Goal: Contribute content: Add original content to the website for others to see

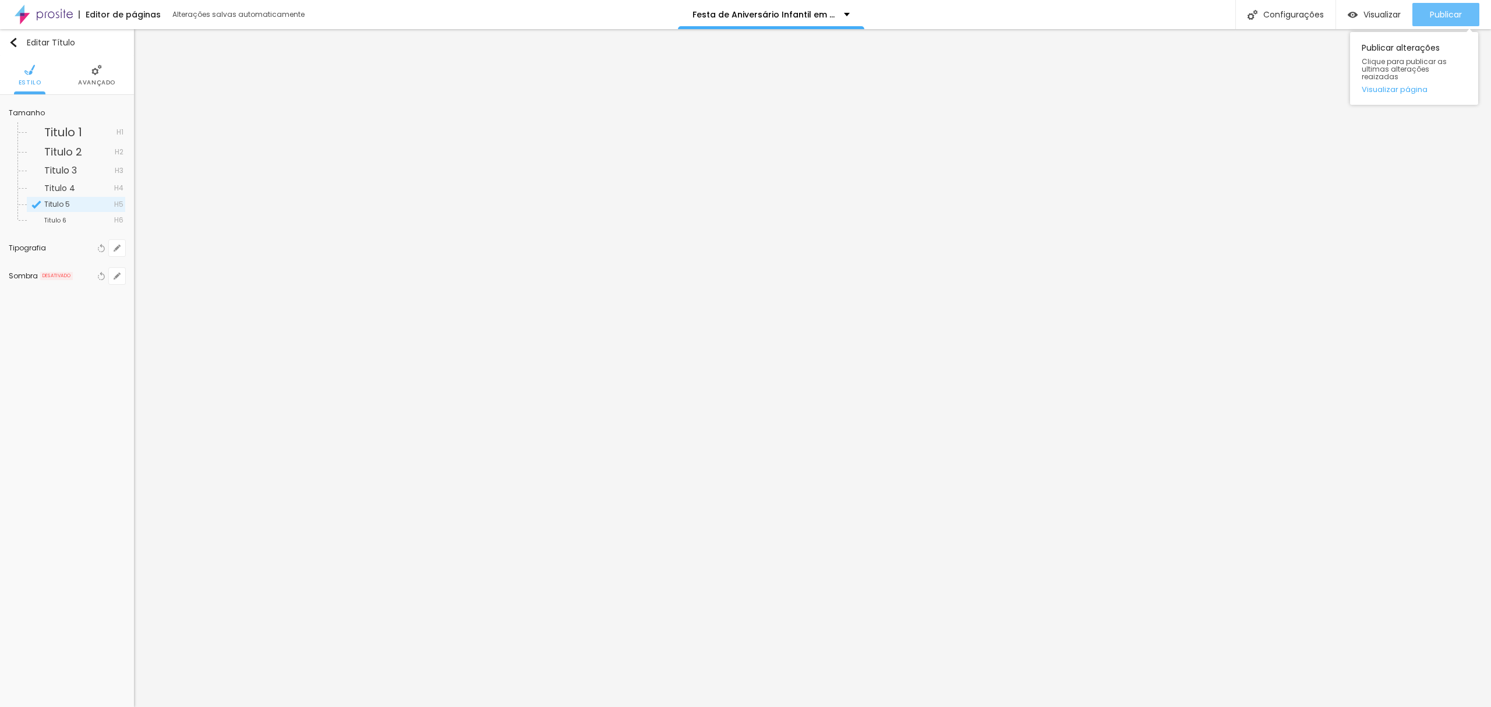
click at [1446, 17] on span "Publicar" at bounding box center [1445, 14] width 32 height 9
click at [1393, 15] on span "Visualizar" at bounding box center [1381, 14] width 37 height 9
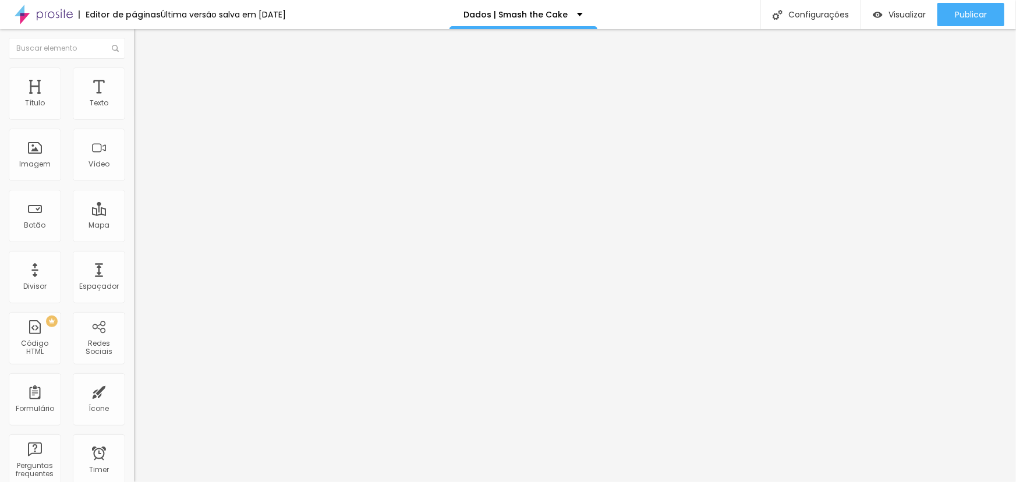
click at [134, 118] on img at bounding box center [137, 121] width 7 height 7
drag, startPoint x: 359, startPoint y: 239, endPoint x: 484, endPoint y: 239, distance: 125.2
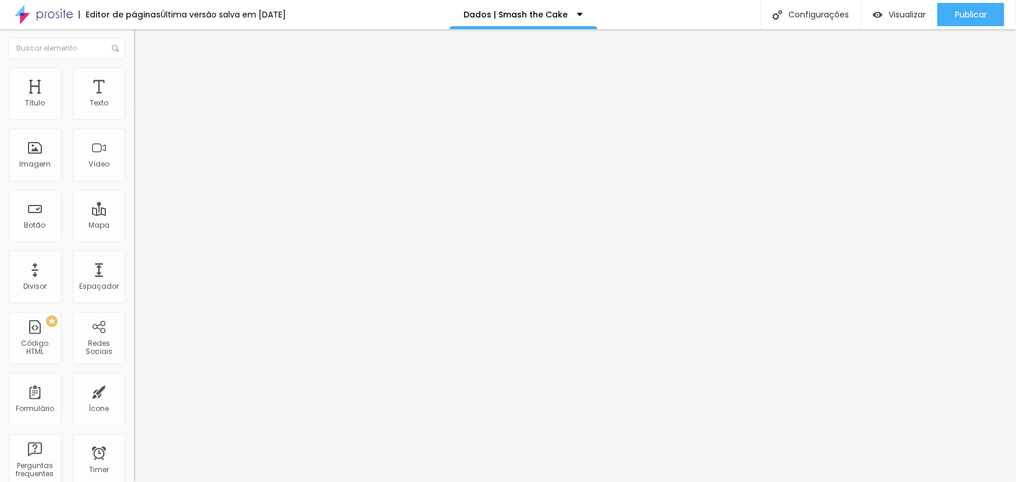
drag, startPoint x: 397, startPoint y: 296, endPoint x: 341, endPoint y: 291, distance: 55.6
paste input "Smash 20 – 2 produções e 20 fotos"
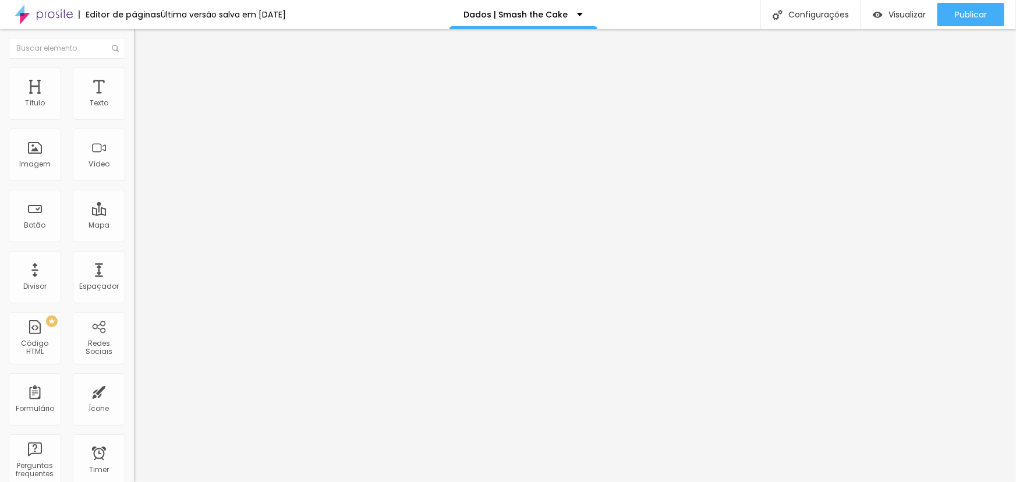
type input "Smash 20 – 2 produções e 20 fotos"
paste input "Família"
type input "Smash 30 Família - 3 produções e 30 fotos"
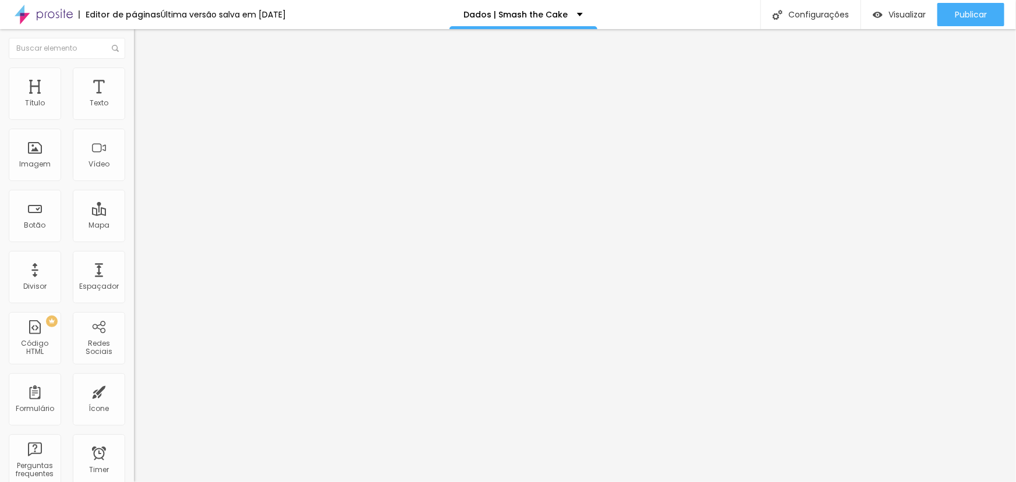
paste input "Família"
type input "Smash 20 Família– 2 produções e 20 fotos"
drag, startPoint x: 335, startPoint y: 296, endPoint x: 332, endPoint y: 268, distance: 28.7
type input "Smash 20 – 2 produções e 20 fotos"
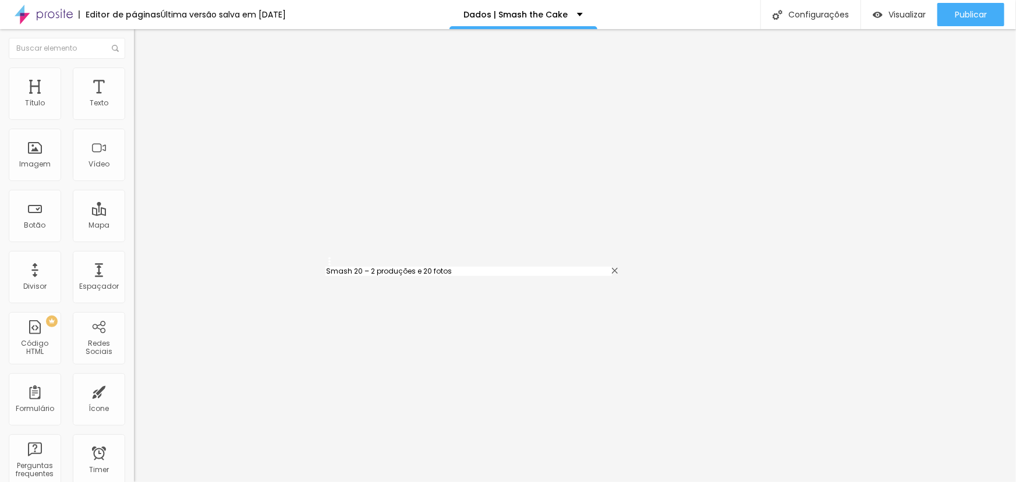
type input "Smash 10 – 1 produção e 10 fotos"
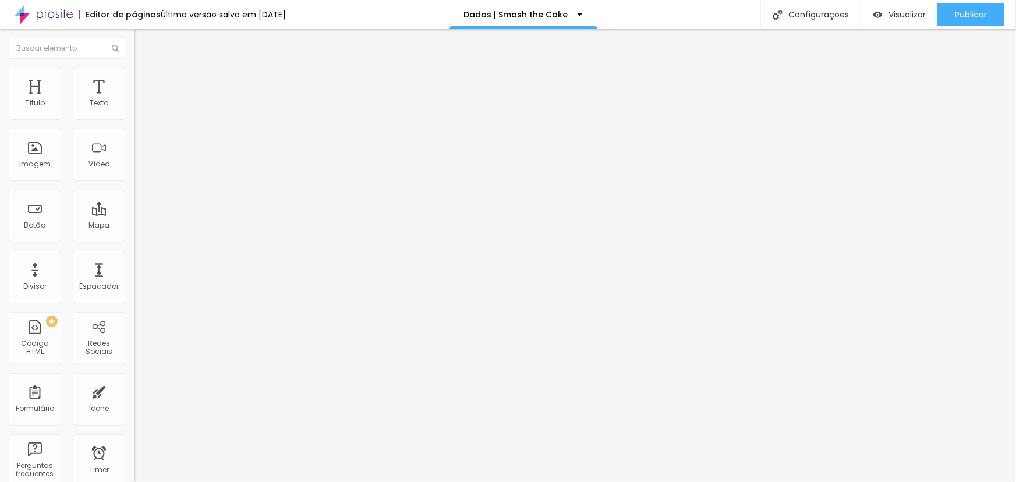
type input "Sinal no PIX e restante no PIX no dia do ensaio"
type input "Sinal no PIX e restante no cartão no dia do ensaio"
type input "Sinal no PIX e restante no PIX no dia do ensaio"
type input "Sinal no PIX e restante no cartão no dia do ensaio"
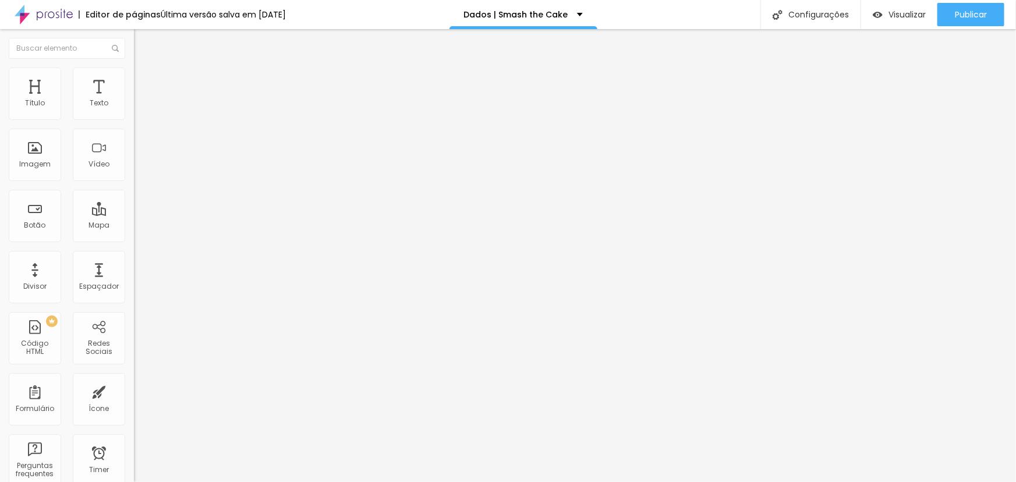
drag, startPoint x: 358, startPoint y: 288, endPoint x: 537, endPoint y: 284, distance: 178.8
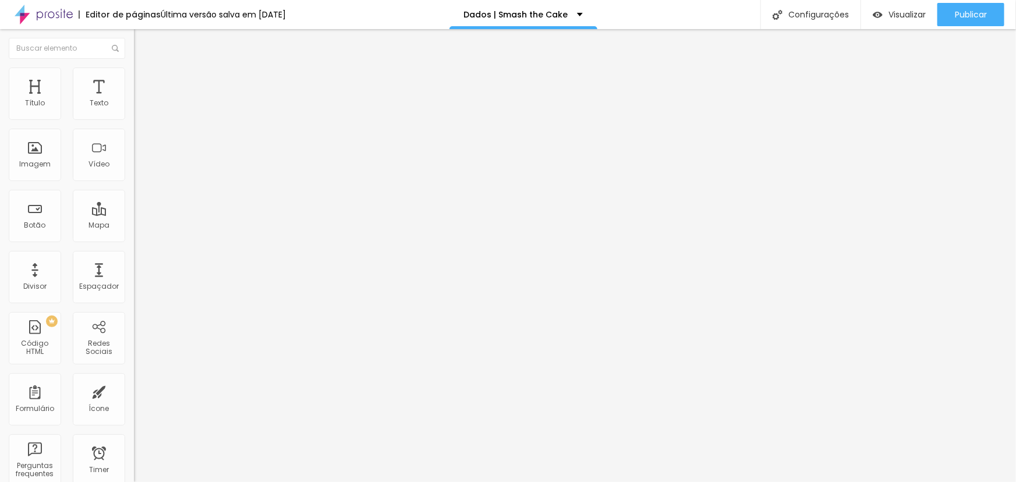
scroll to position [0, 0]
type input "C"
type input "Parcelado no cartão"
drag, startPoint x: 360, startPoint y: 316, endPoint x: 514, endPoint y: 304, distance: 154.2
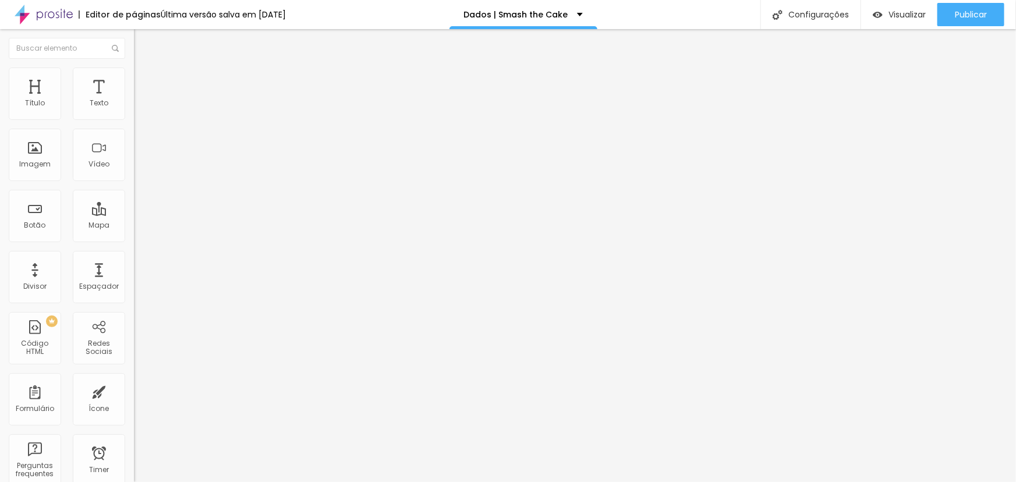
type input "Parcelado no boleto até o dia do ensaio"
click at [968, 13] on span "Publicar" at bounding box center [971, 14] width 32 height 9
